Goal: Navigation & Orientation: Find specific page/section

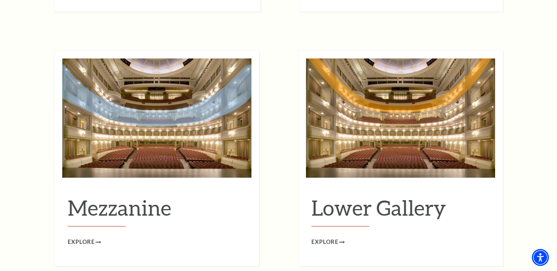
scroll to position [970, 0]
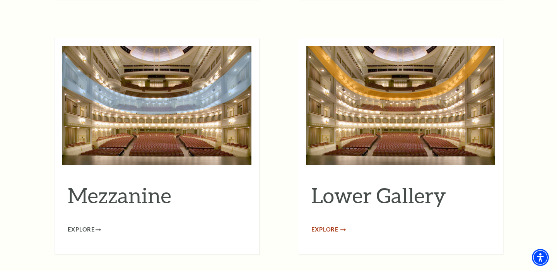
click at [335, 225] on span "Explore" at bounding box center [324, 230] width 27 height 10
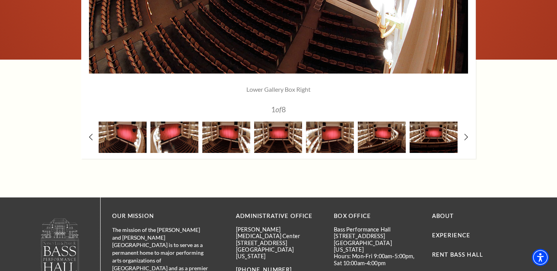
scroll to position [737, 0]
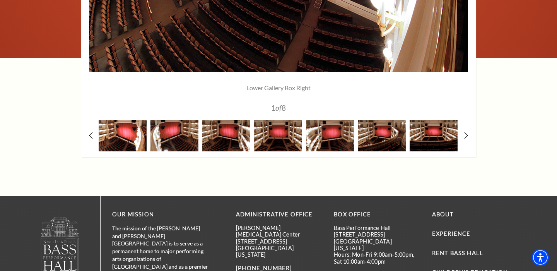
click at [125, 137] on img at bounding box center [123, 135] width 48 height 31
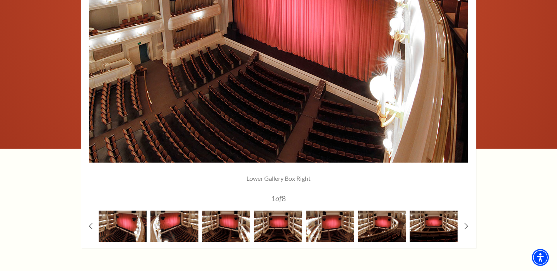
scroll to position [651, 0]
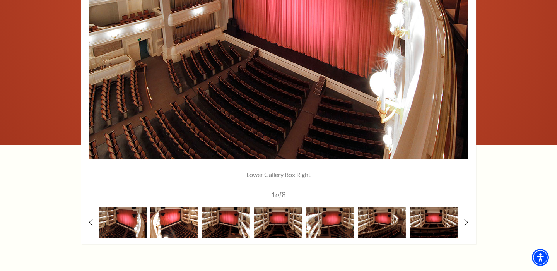
click at [172, 211] on img at bounding box center [174, 221] width 48 height 31
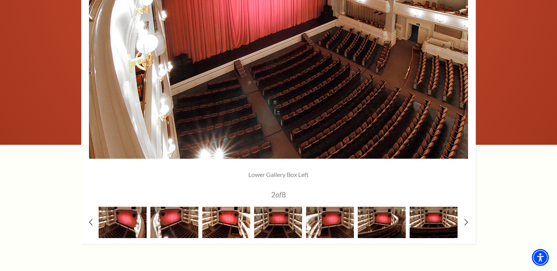
click at [225, 220] on img at bounding box center [226, 221] width 48 height 31
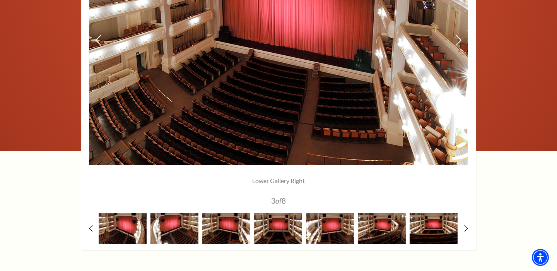
scroll to position [860, 0]
